Goal: Navigation & Orientation: Find specific page/section

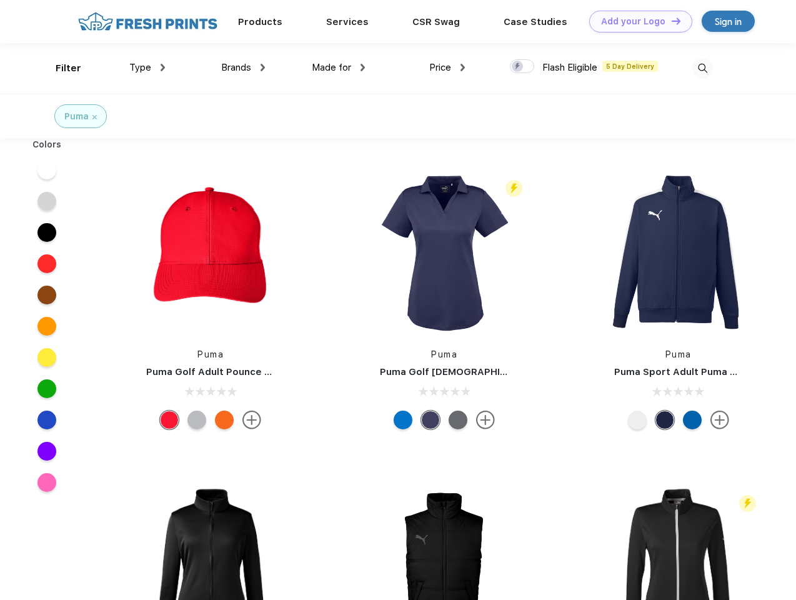
click at [636, 21] on link "Add your Logo Design Tool" at bounding box center [640, 22] width 103 height 22
click at [0, 0] on div "Design Tool" at bounding box center [0, 0] width 0 height 0
click at [670, 21] on link "Add your Logo Design Tool" at bounding box center [640, 22] width 103 height 22
click at [60, 68] on div "Filter" at bounding box center [69, 68] width 26 height 14
click at [147, 67] on span "Type" at bounding box center [140, 67] width 22 height 11
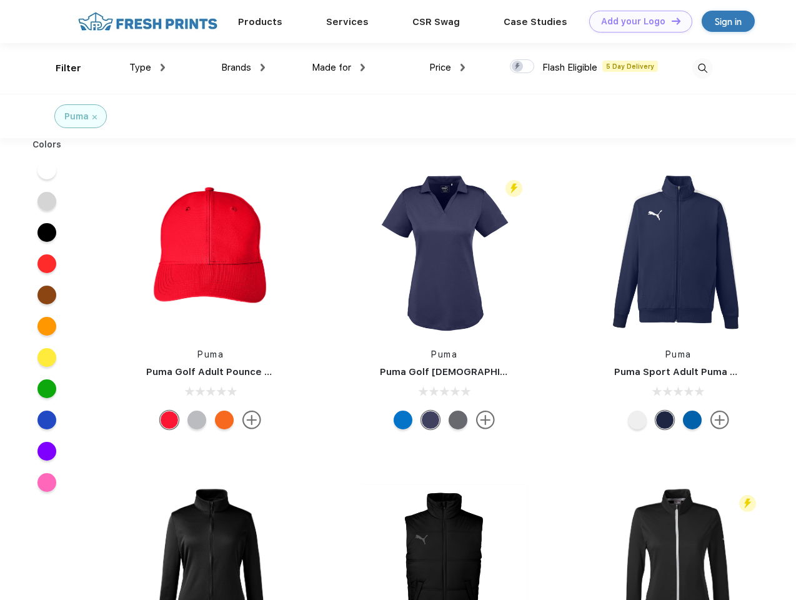
click at [243, 67] on span "Brands" at bounding box center [236, 67] width 30 height 11
click at [339, 67] on span "Made for" at bounding box center [331, 67] width 39 height 11
click at [447, 67] on span "Price" at bounding box center [440, 67] width 22 height 11
click at [522, 67] on div at bounding box center [522, 66] width 24 height 14
click at [518, 67] on input "checkbox" at bounding box center [514, 63] width 8 height 8
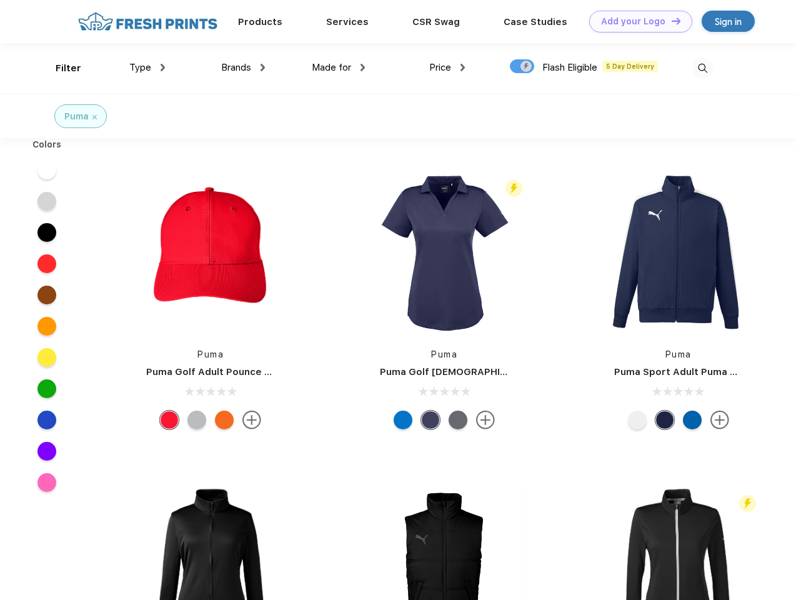
click at [702, 68] on img at bounding box center [702, 68] width 21 height 21
